Goal: Navigation & Orientation: Find specific page/section

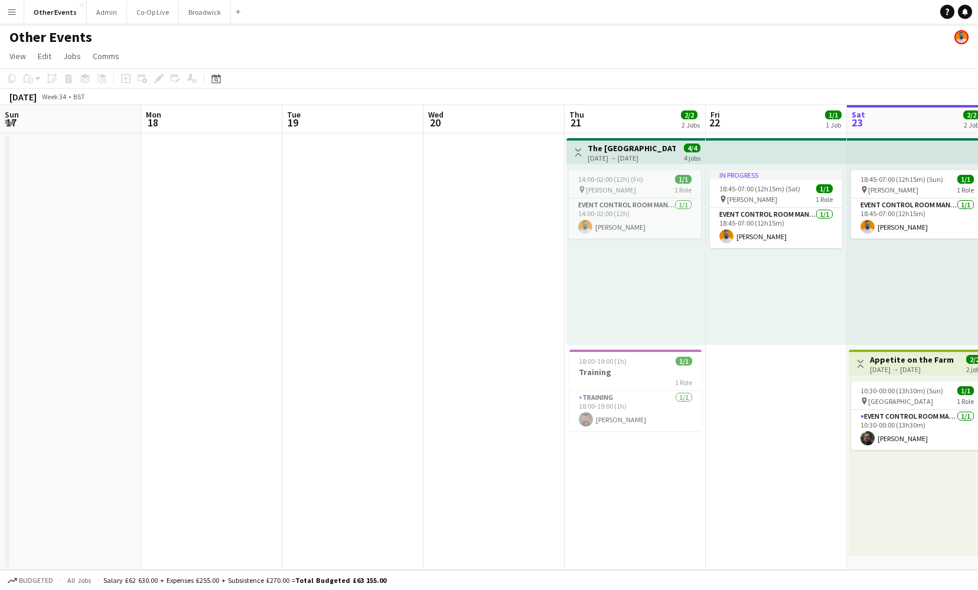
scroll to position [0, 353]
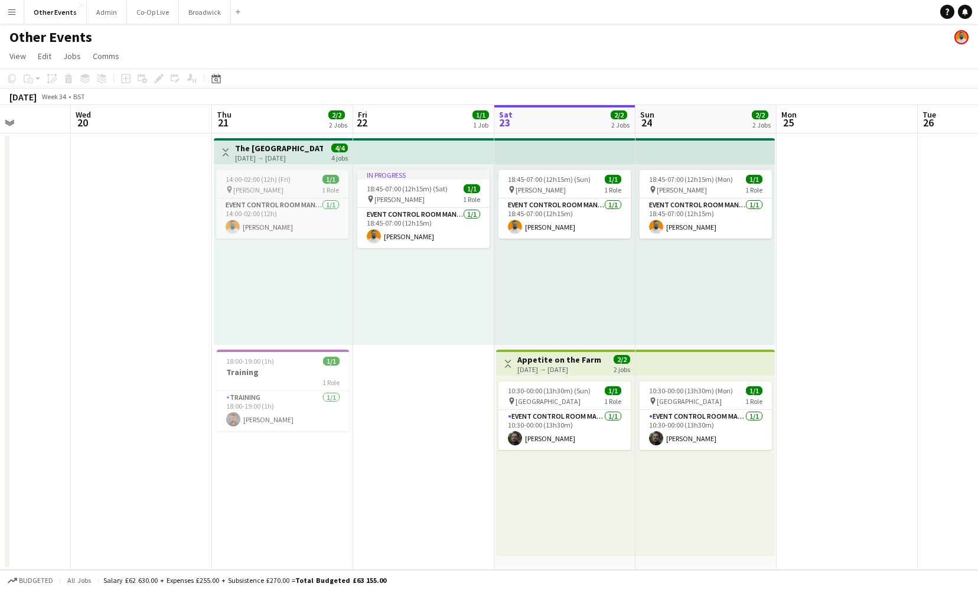
click at [407, 40] on div "Other Events" at bounding box center [489, 35] width 978 height 22
click at [448, 324] on div "In progress 18:45-07:00 (12h15m) (Sat) 1/1 pin [PERSON_NAME] 1 Role Event Contr…" at bounding box center [423, 254] width 141 height 181
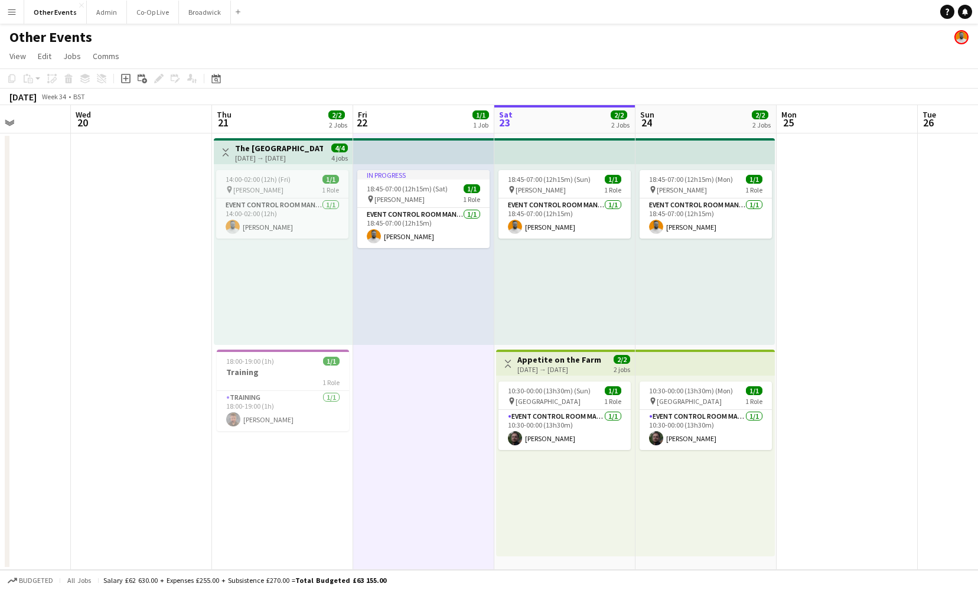
click at [553, 321] on div "18:45-07:00 (12h15m) (Sun) 1/1 pin [PERSON_NAME] 1 Role Event Control Room Mana…" at bounding box center [564, 254] width 141 height 181
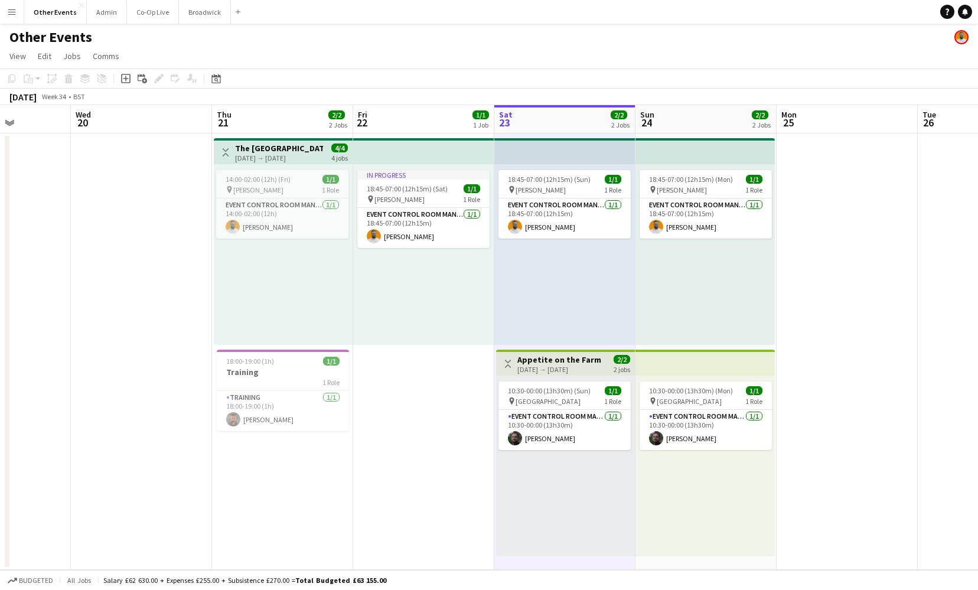
click at [683, 309] on div "18:45-07:00 (12h15m) (Mon) 1/1 pin [PERSON_NAME] 1 Role Event Control Room Mana…" at bounding box center [705, 254] width 139 height 181
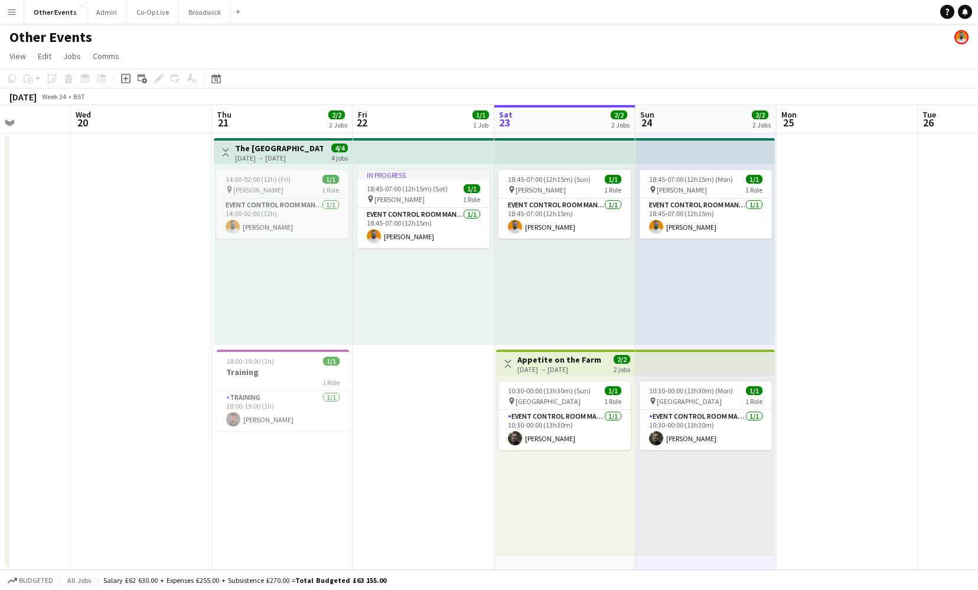
click at [302, 298] on div "14:00-02:00 (12h) (Fri) 1/1 pin [PERSON_NAME] 1 Role Event Control Room Manager…" at bounding box center [283, 254] width 139 height 181
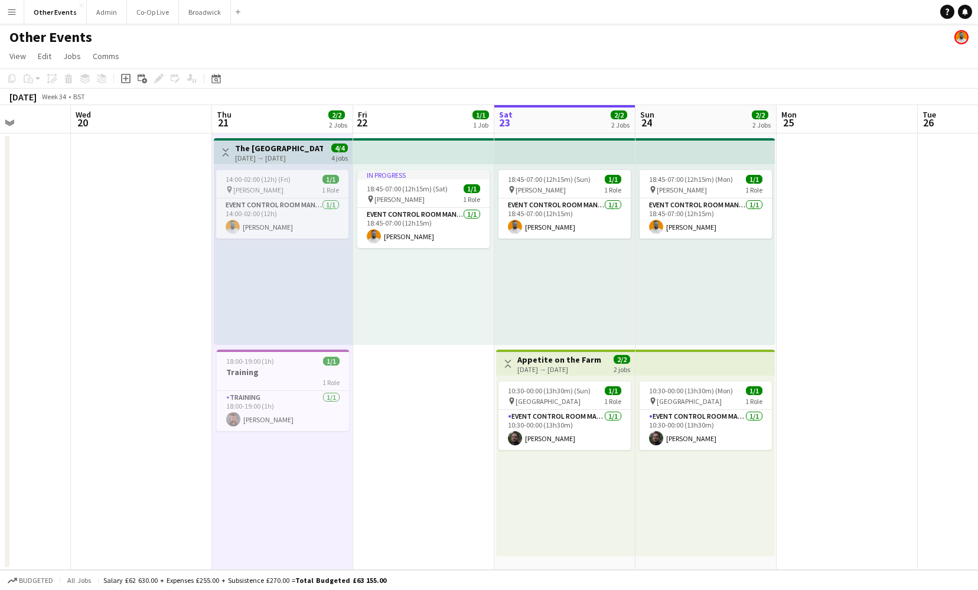
click at [138, 273] on app-date-cell at bounding box center [141, 351] width 141 height 436
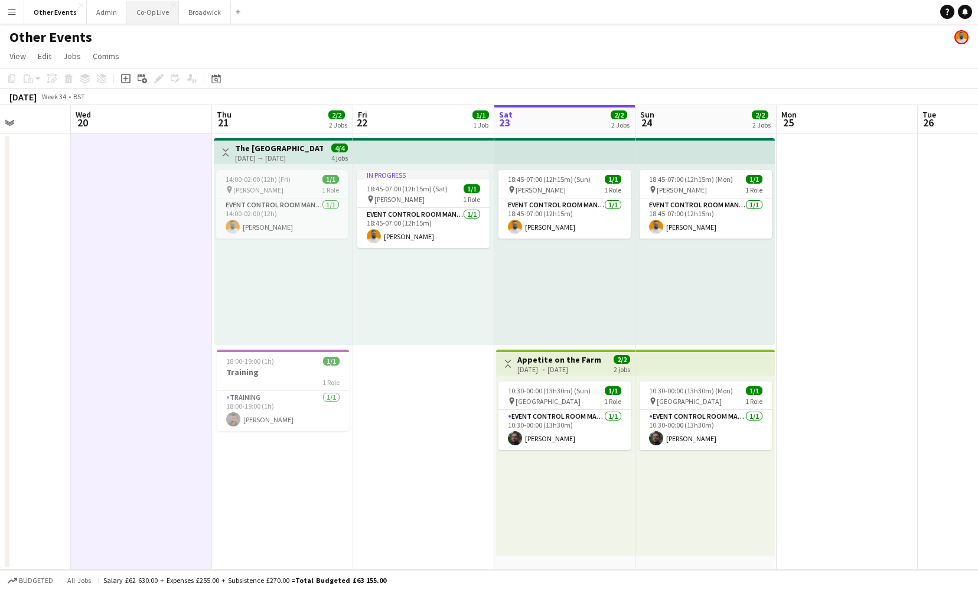
click at [148, 19] on button "Co-Op Live Close" at bounding box center [153, 12] width 52 height 23
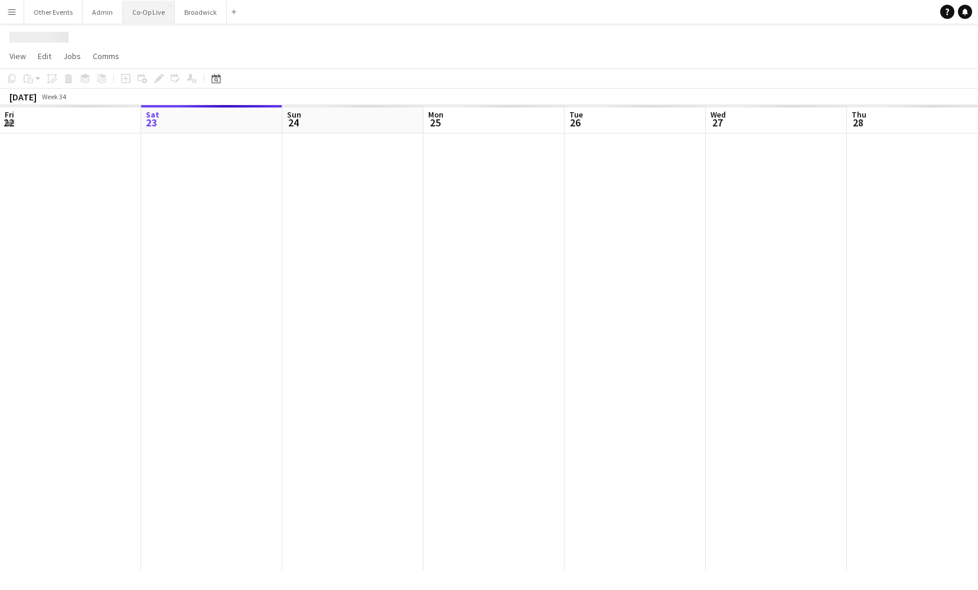
scroll to position [0, 338]
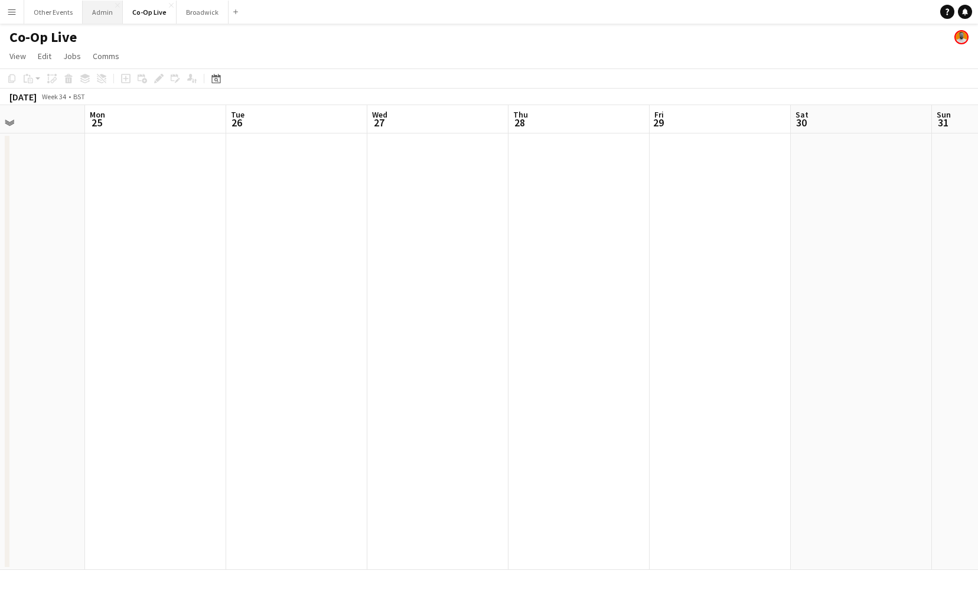
click at [103, 19] on button "Admin Close" at bounding box center [103, 12] width 40 height 23
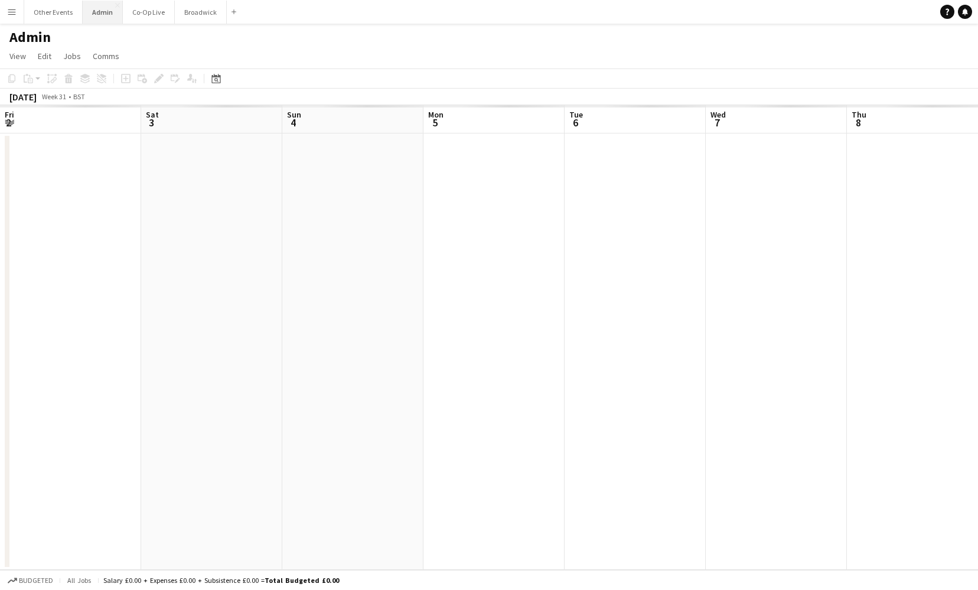
scroll to position [0, 340]
click at [196, 22] on button "Broadwick Close" at bounding box center [201, 12] width 52 height 23
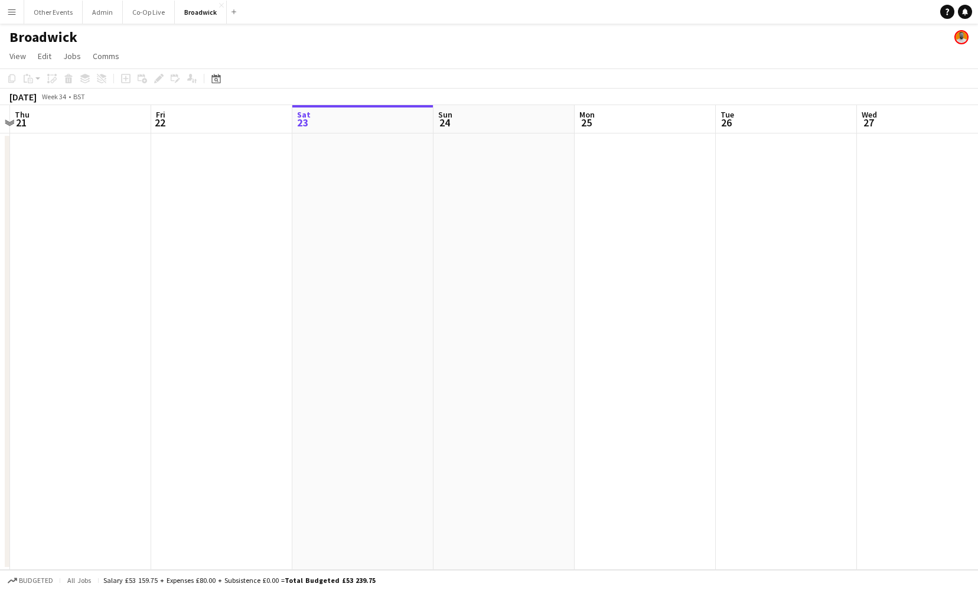
scroll to position [0, 272]
click at [142, 16] on button "Co-Op Live Close" at bounding box center [149, 12] width 52 height 23
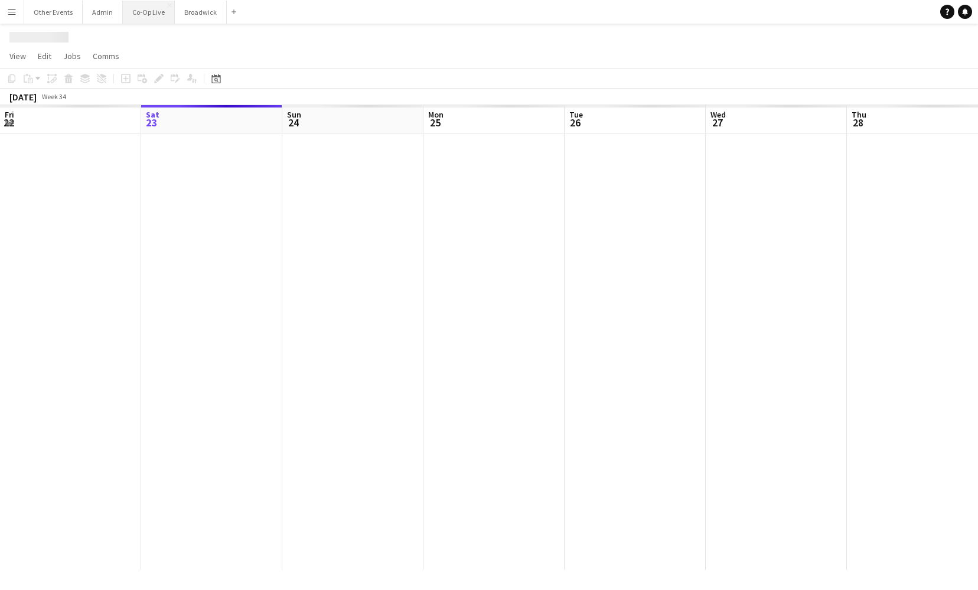
scroll to position [0, 338]
